Goal: Transaction & Acquisition: Purchase product/service

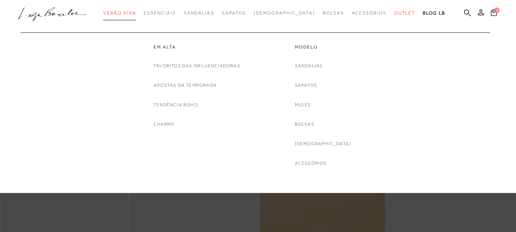
click at [136, 14] on span "Verão Viva" at bounding box center [119, 12] width 33 height 5
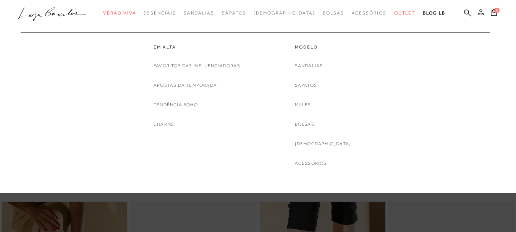
scroll to position [115, 0]
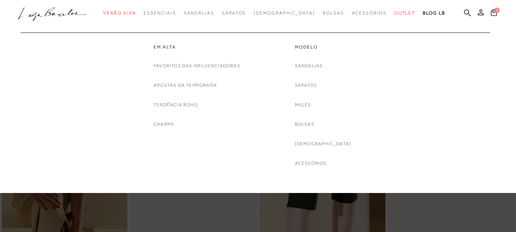
click at [456, 105] on div "Em alta Favoritos das Influenciadoras Apostas da Temporada Tendência Boho Charm…" at bounding box center [254, 99] width 466 height 135
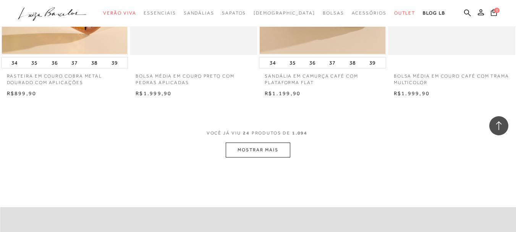
scroll to position [1414, 0]
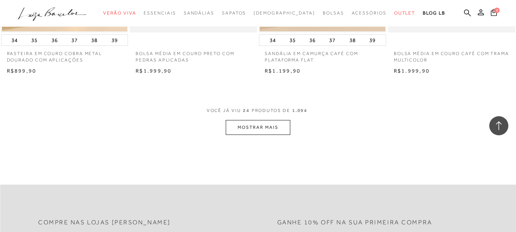
click at [267, 127] on button "MOSTRAR MAIS" at bounding box center [258, 127] width 64 height 15
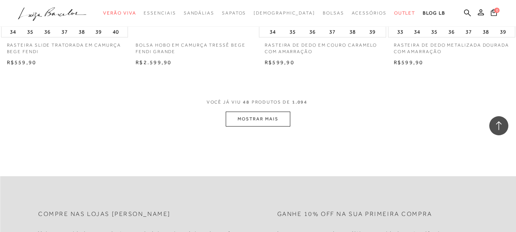
scroll to position [2867, 0]
click at [269, 120] on button "MOSTRAR MAIS" at bounding box center [258, 118] width 64 height 15
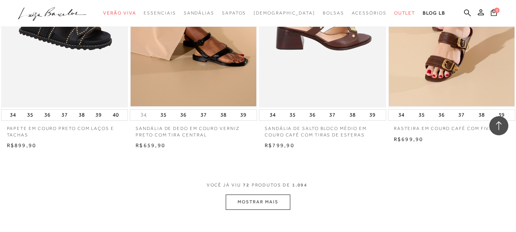
scroll to position [4281, 0]
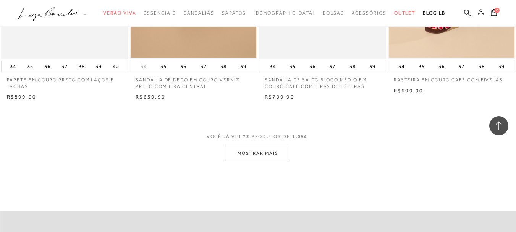
click at [274, 154] on button "MOSTRAR MAIS" at bounding box center [258, 153] width 64 height 15
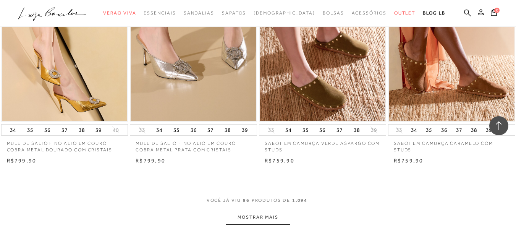
scroll to position [5734, 0]
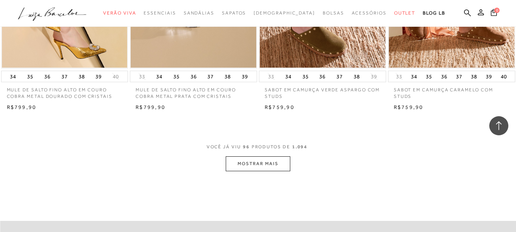
click at [256, 159] on button "MOSTRAR MAIS" at bounding box center [258, 163] width 64 height 15
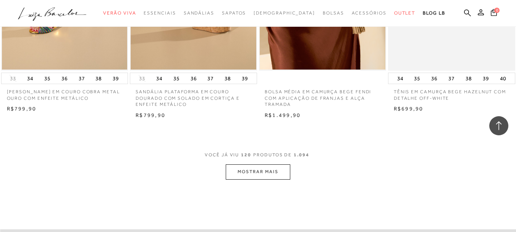
scroll to position [7225, 0]
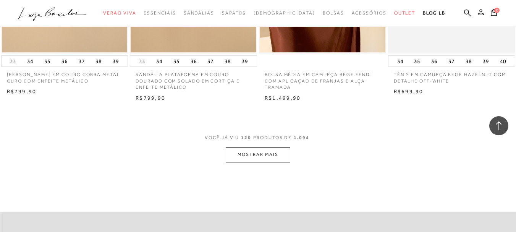
click at [267, 147] on button "MOSTRAR MAIS" at bounding box center [258, 154] width 64 height 15
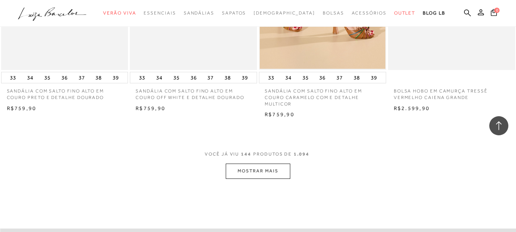
scroll to position [8716, 0]
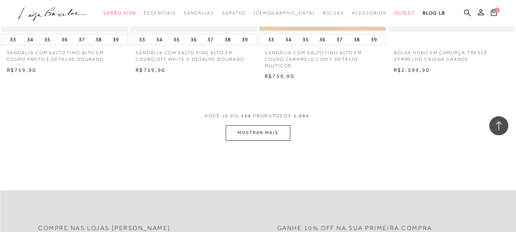
click at [274, 125] on button "MOSTRAR MAIS" at bounding box center [258, 132] width 64 height 15
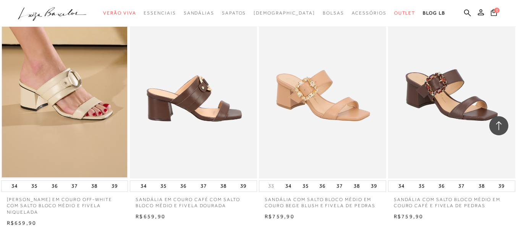
scroll to position [9289, 0]
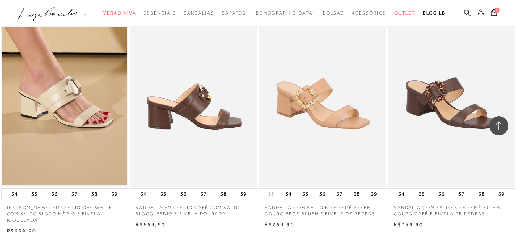
click at [193, 80] on img at bounding box center [194, 91] width 127 height 191
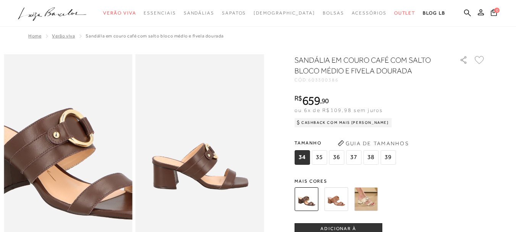
click at [71, 162] on img at bounding box center [63, 142] width 257 height 386
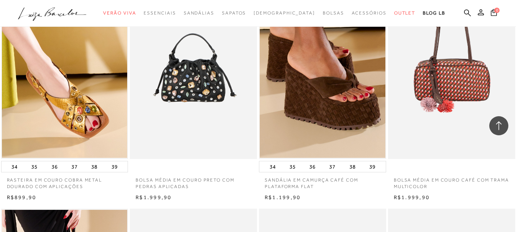
scroll to position [9289, 0]
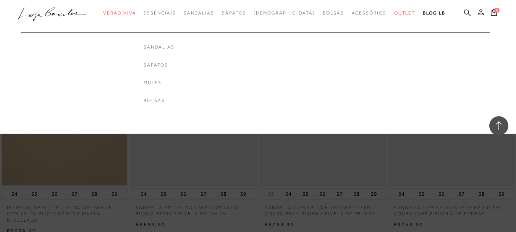
click at [176, 12] on span "Essenciais" at bounding box center [160, 12] width 32 height 5
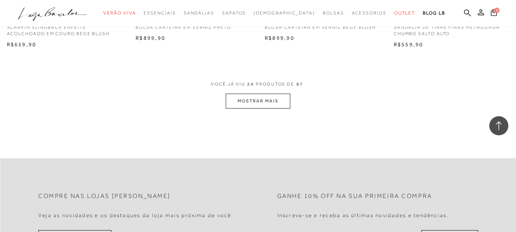
scroll to position [1453, 0]
